Goal: Check status: Check status

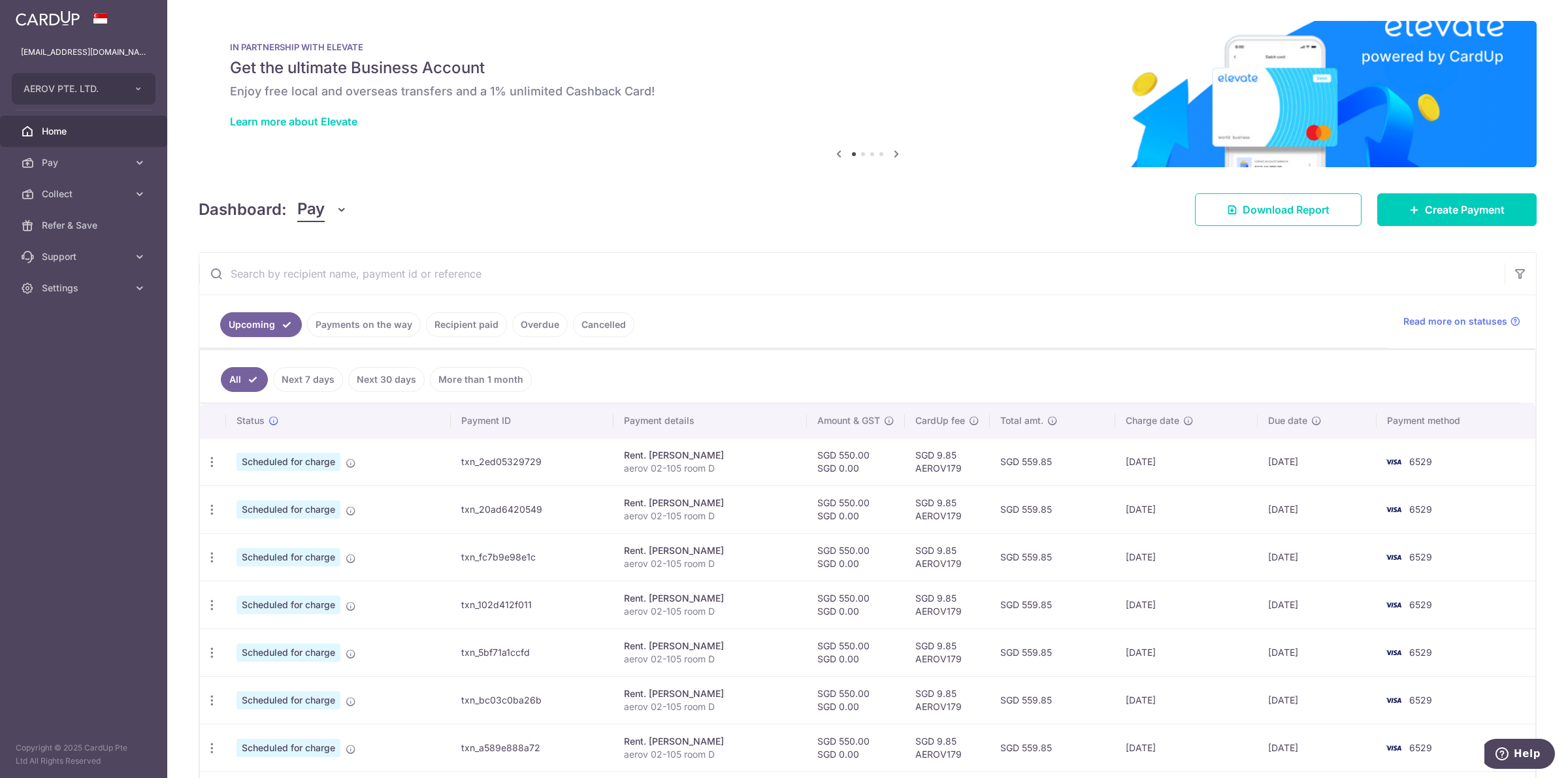
scroll to position [236, 0]
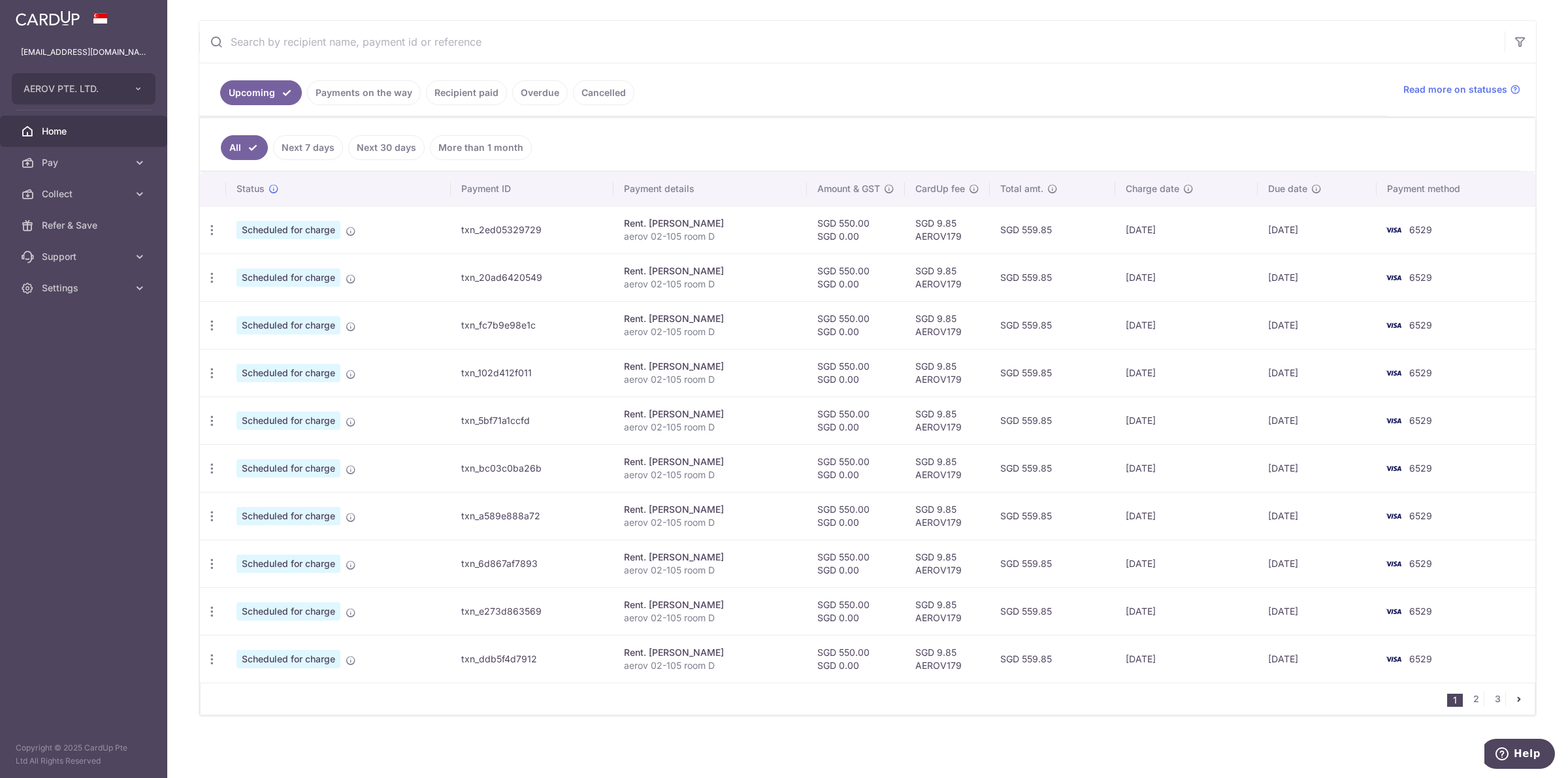
click at [366, 90] on link "Payments on the way" at bounding box center [363, 92] width 113 height 25
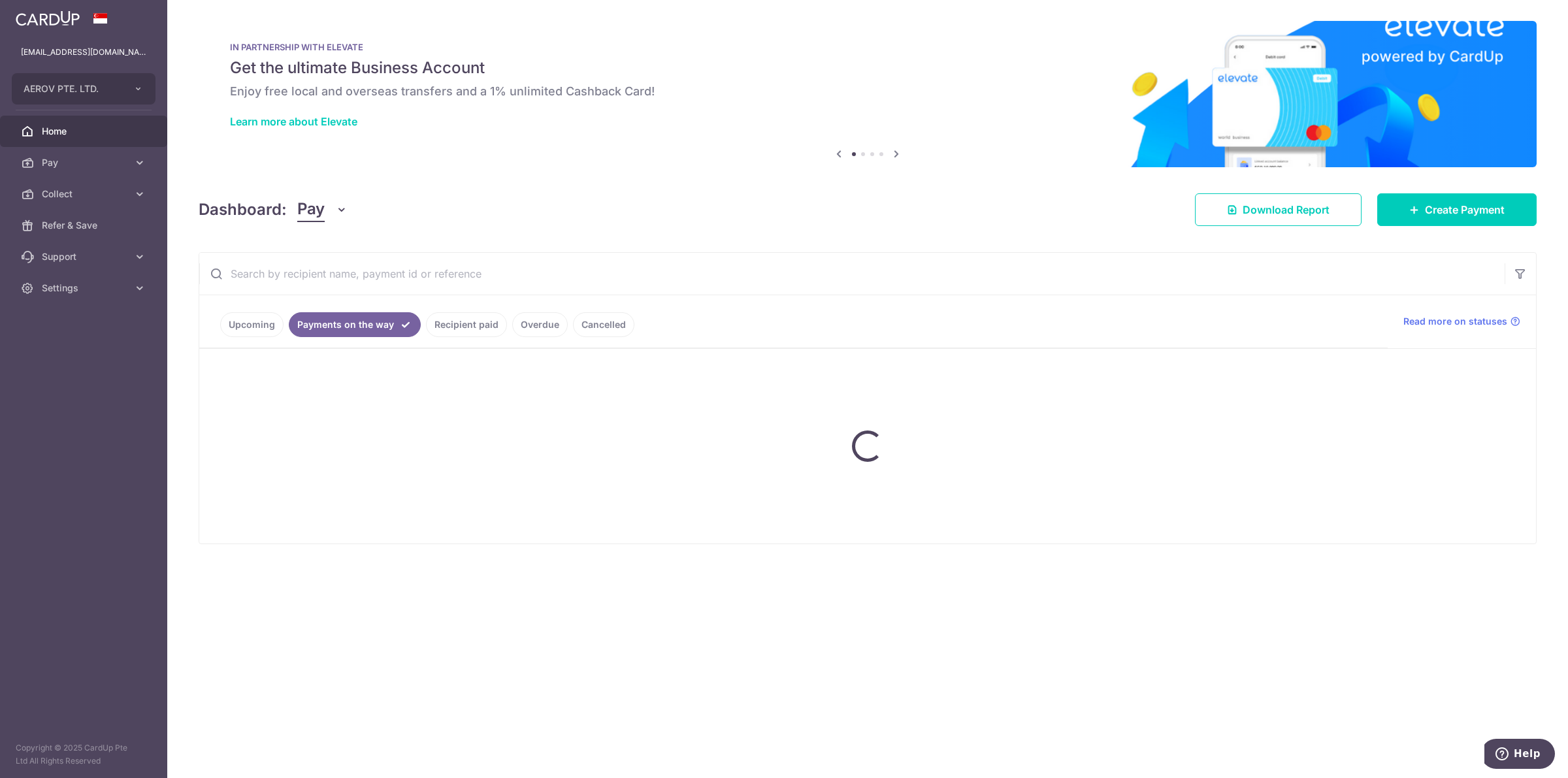
scroll to position [0, 0]
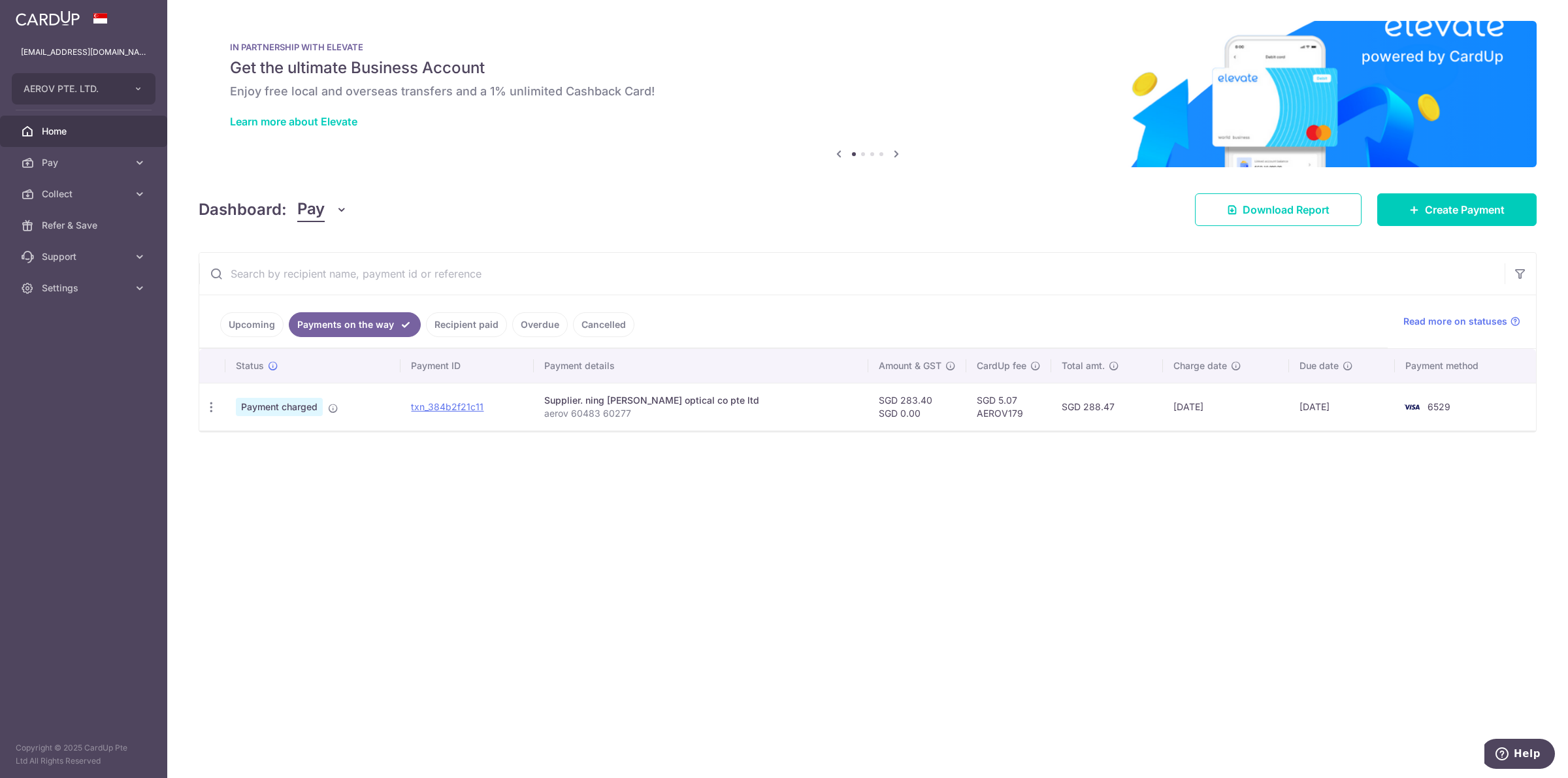
click at [451, 327] on link "Recipient paid" at bounding box center [466, 325] width 81 height 25
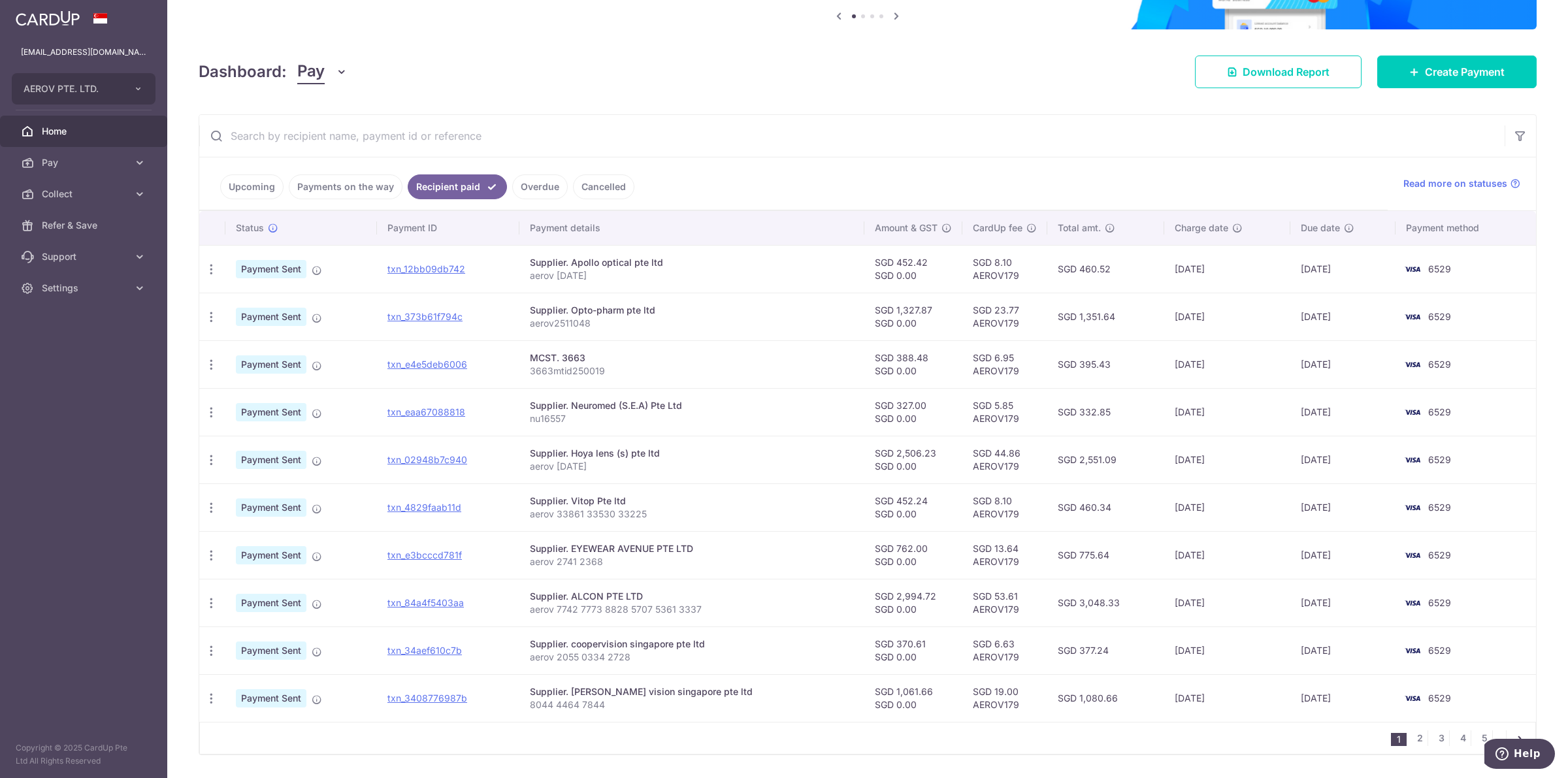
scroll to position [164, 0]
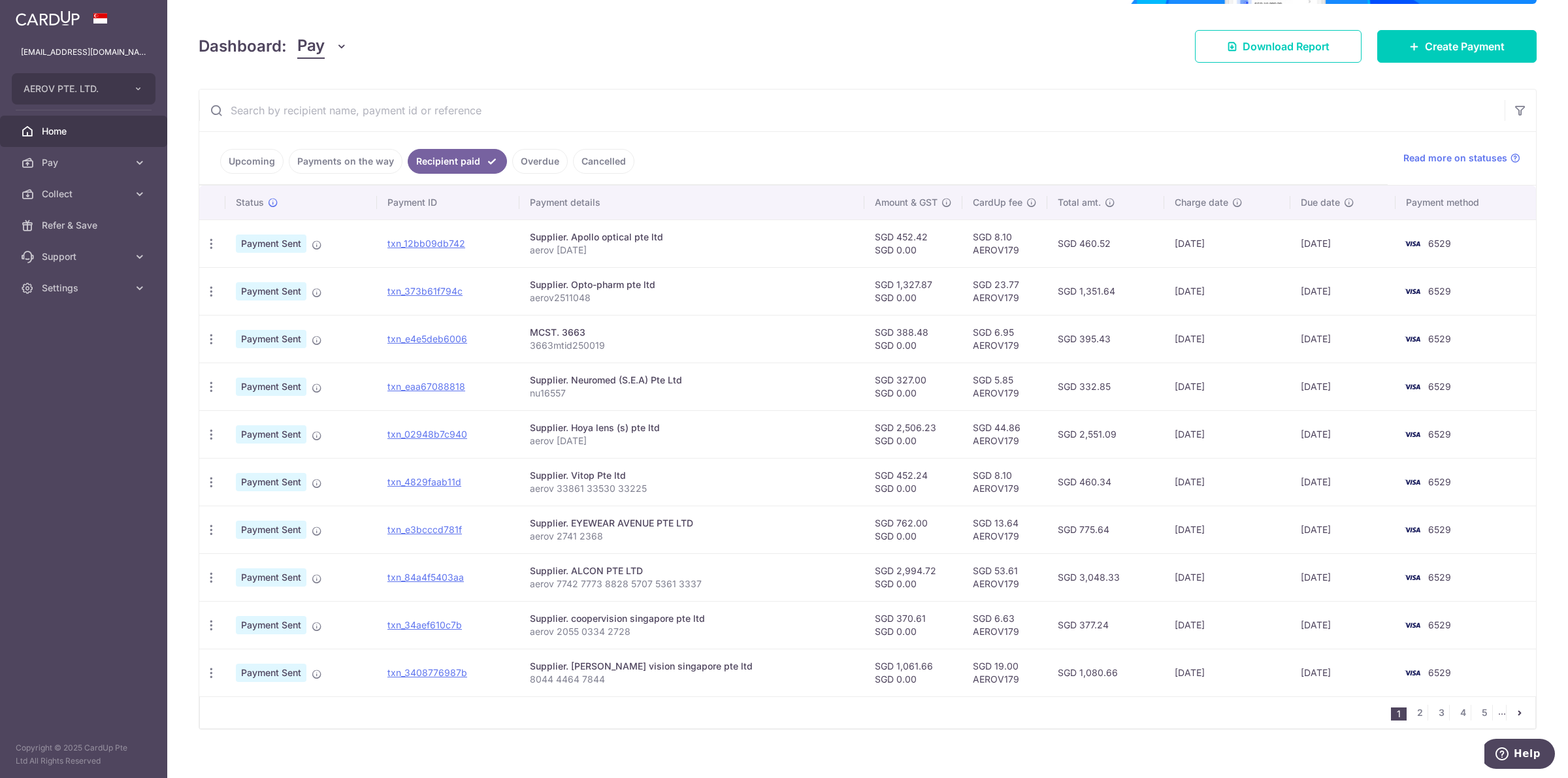
click at [538, 164] on link "Overdue" at bounding box center [540, 161] width 56 height 25
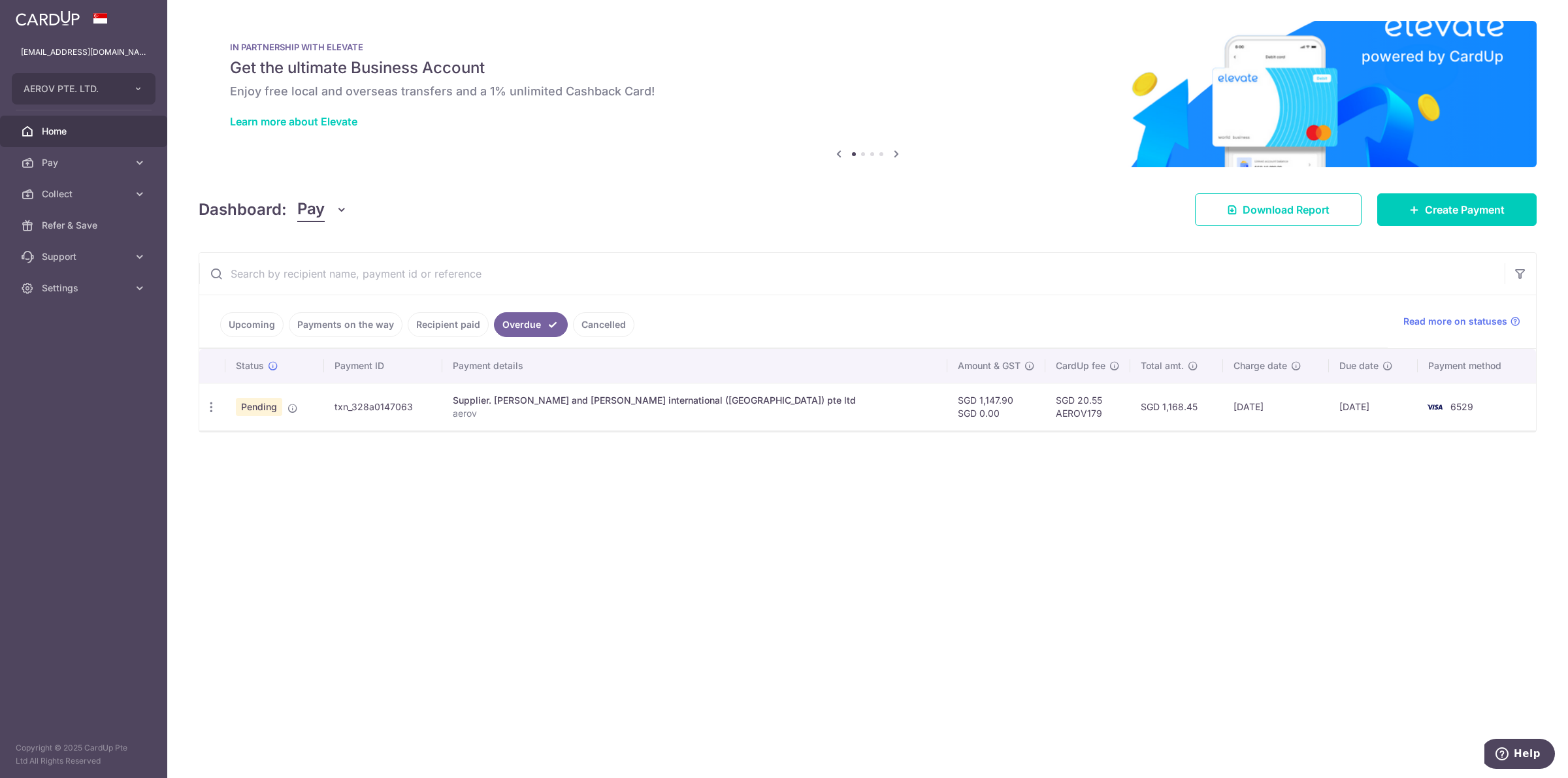
click at [585, 318] on link "Cancelled" at bounding box center [604, 325] width 62 height 25
